Goal: Task Accomplishment & Management: Complete application form

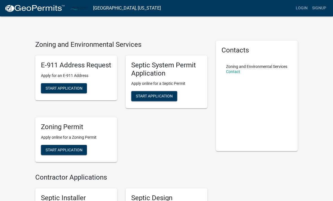
click at [153, 95] on span "Start Application" at bounding box center [154, 96] width 37 height 5
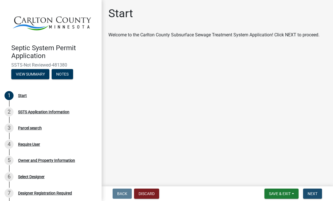
click at [312, 197] on button "Next" at bounding box center [312, 194] width 19 height 10
click at [312, 192] on span "Next" at bounding box center [313, 194] width 10 height 5
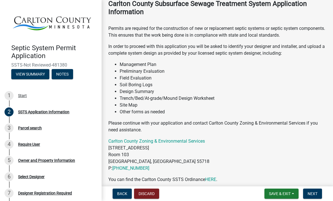
scroll to position [33, 0]
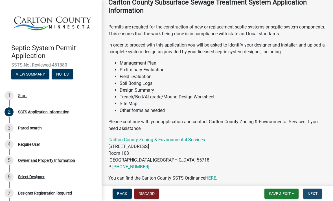
click at [314, 192] on span "Next" at bounding box center [313, 194] width 10 height 5
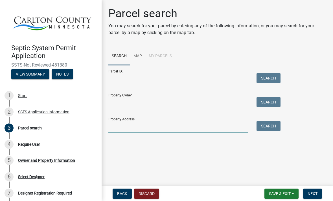
click at [147, 127] on input "Property Address:" at bounding box center [178, 127] width 140 height 12
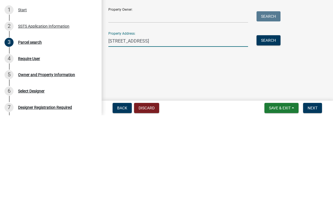
type input "[STREET_ADDRESS]"
click at [268, 121] on button "Search" at bounding box center [269, 126] width 24 height 10
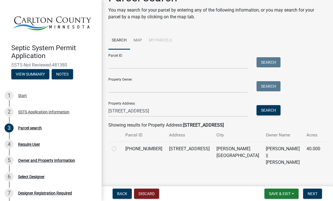
scroll to position [16, 0]
click at [119, 146] on label at bounding box center [119, 146] width 0 height 0
click at [119, 149] on input "radio" at bounding box center [121, 148] width 4 height 4
radio input "true"
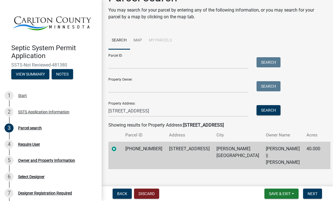
click at [313, 195] on span "Next" at bounding box center [313, 194] width 10 height 5
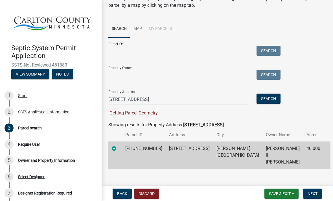
scroll to position [27, 0]
click at [314, 196] on span "Next" at bounding box center [313, 194] width 10 height 5
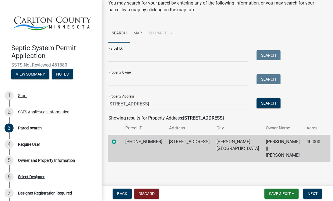
scroll to position [16, 0]
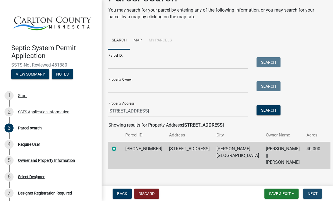
click at [313, 192] on span "Next" at bounding box center [313, 194] width 10 height 5
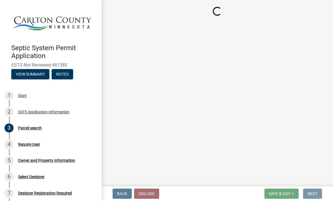
scroll to position [0, 0]
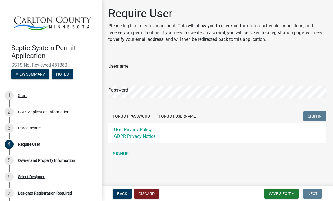
click at [121, 158] on link "SIGNUP" at bounding box center [217, 154] width 218 height 11
